Goal: Manage account settings

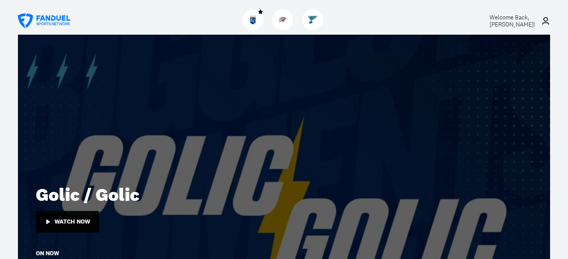
click at [519, 22] on span "Welcome Back, Ron Summers !" at bounding box center [512, 20] width 46 height 15
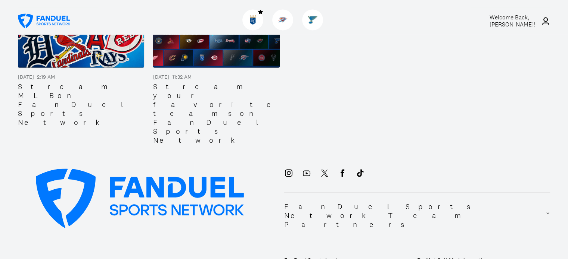
scroll to position [1231, 0]
